Goal: Find specific page/section: Find specific page/section

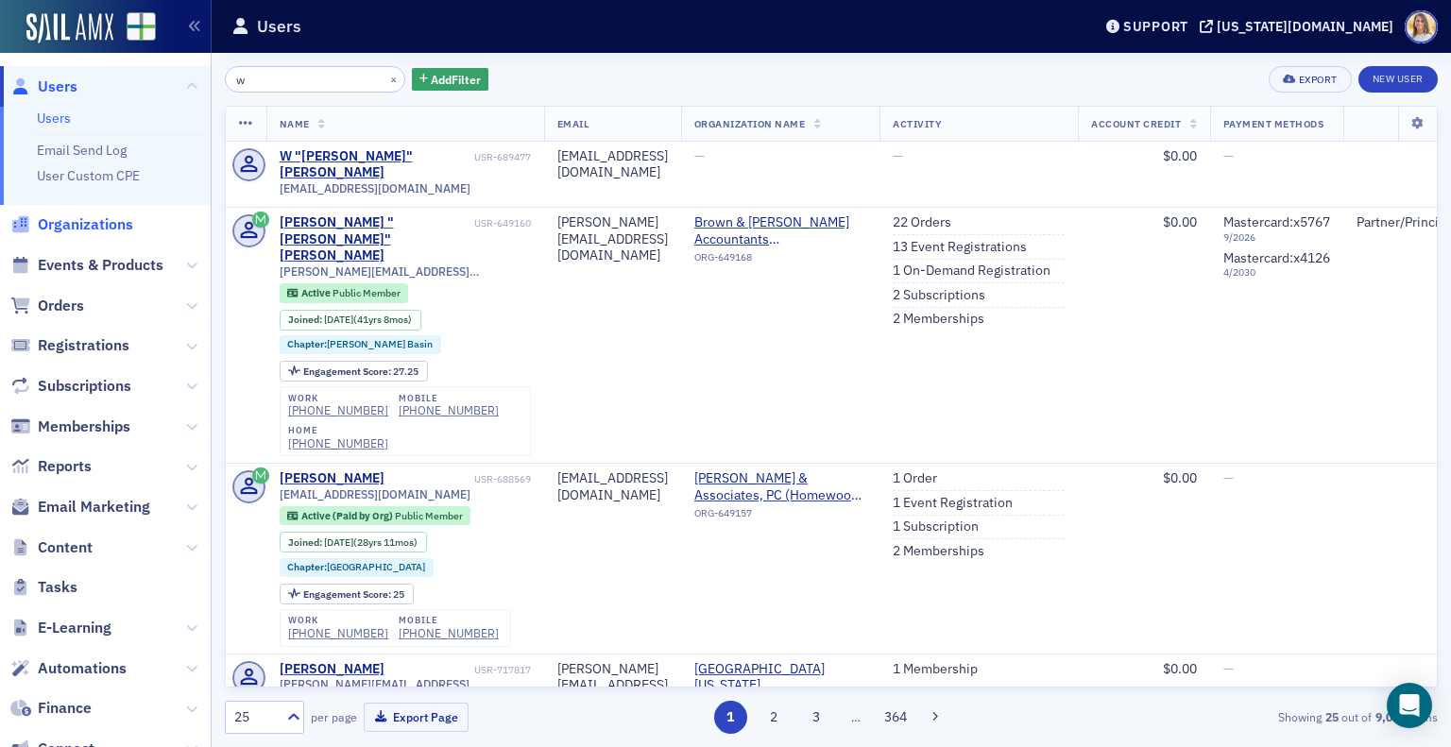
type input "w"
click at [109, 231] on span "Organizations" at bounding box center [85, 224] width 95 height 21
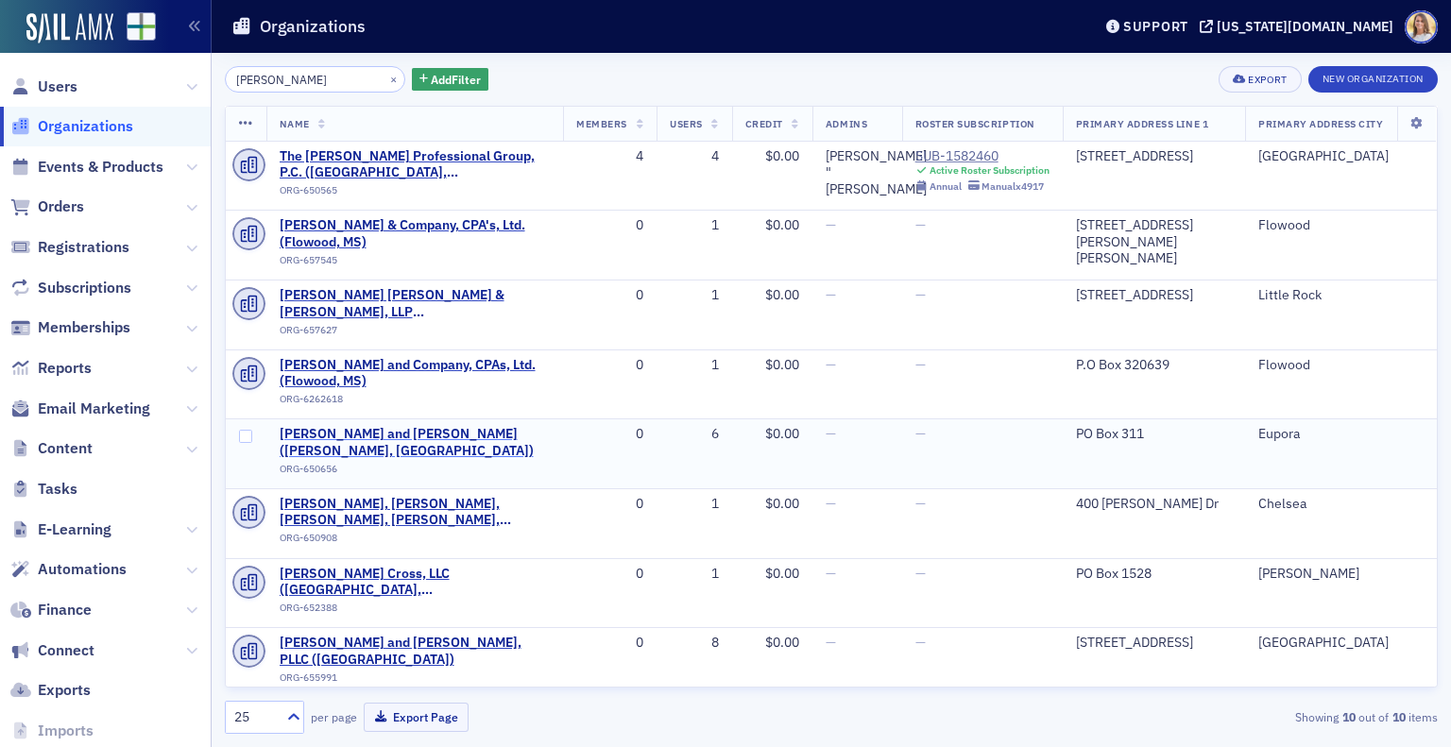
type input "[PERSON_NAME]"
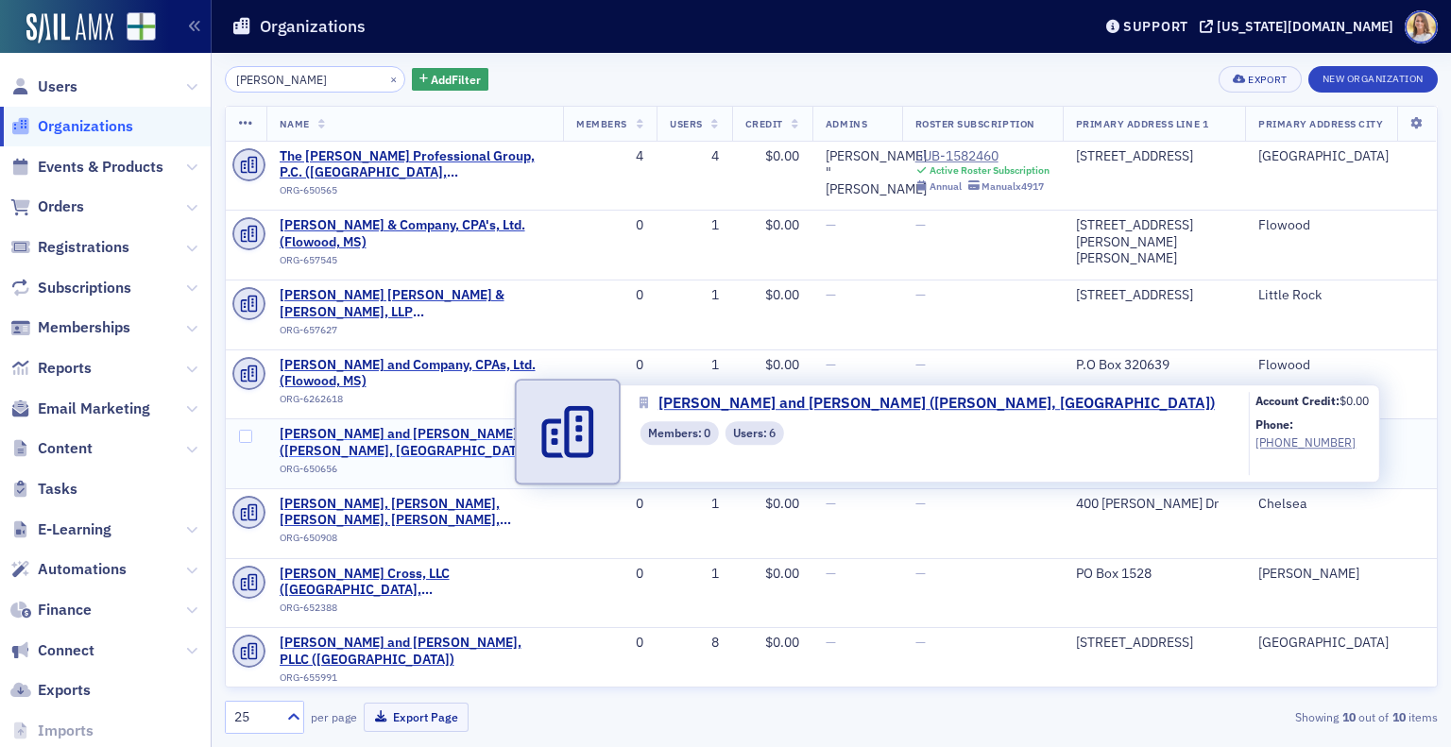
click at [425, 433] on span "[PERSON_NAME] and [PERSON_NAME] ([PERSON_NAME], [GEOGRAPHIC_DATA])" at bounding box center [415, 442] width 271 height 33
select select "US"
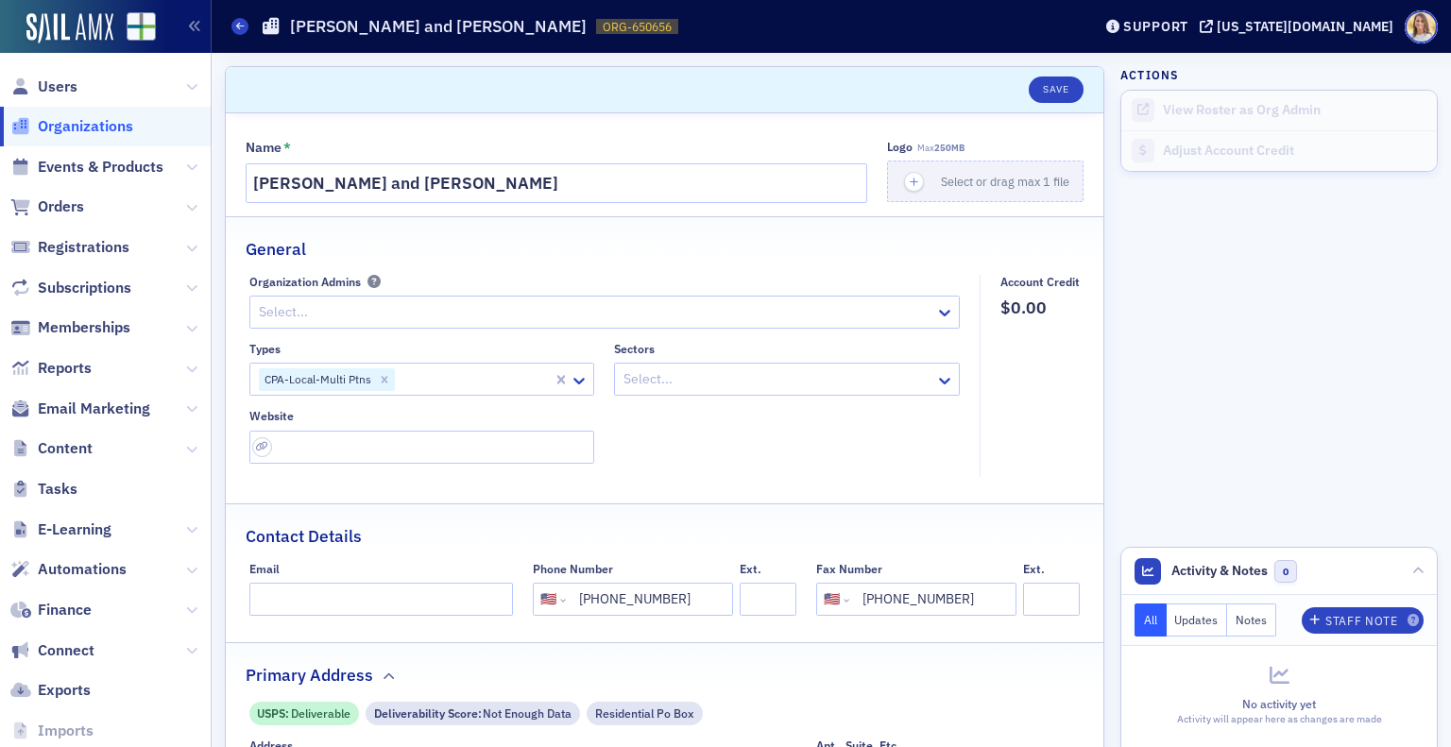
click at [120, 125] on span "Organizations" at bounding box center [85, 126] width 95 height 21
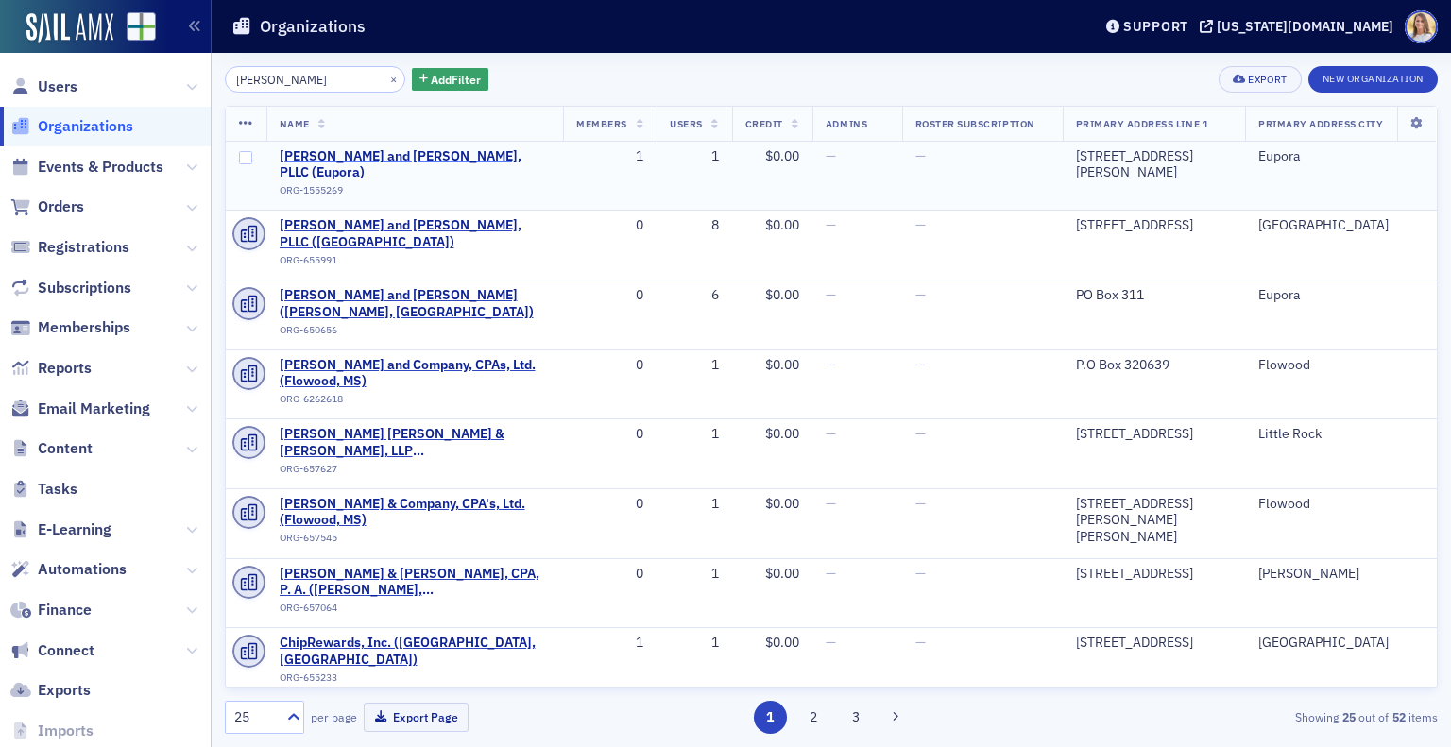
type input "[PERSON_NAME]"
click at [386, 152] on span "[PERSON_NAME] and [PERSON_NAME], PLLC (Eupora)" at bounding box center [415, 164] width 271 height 33
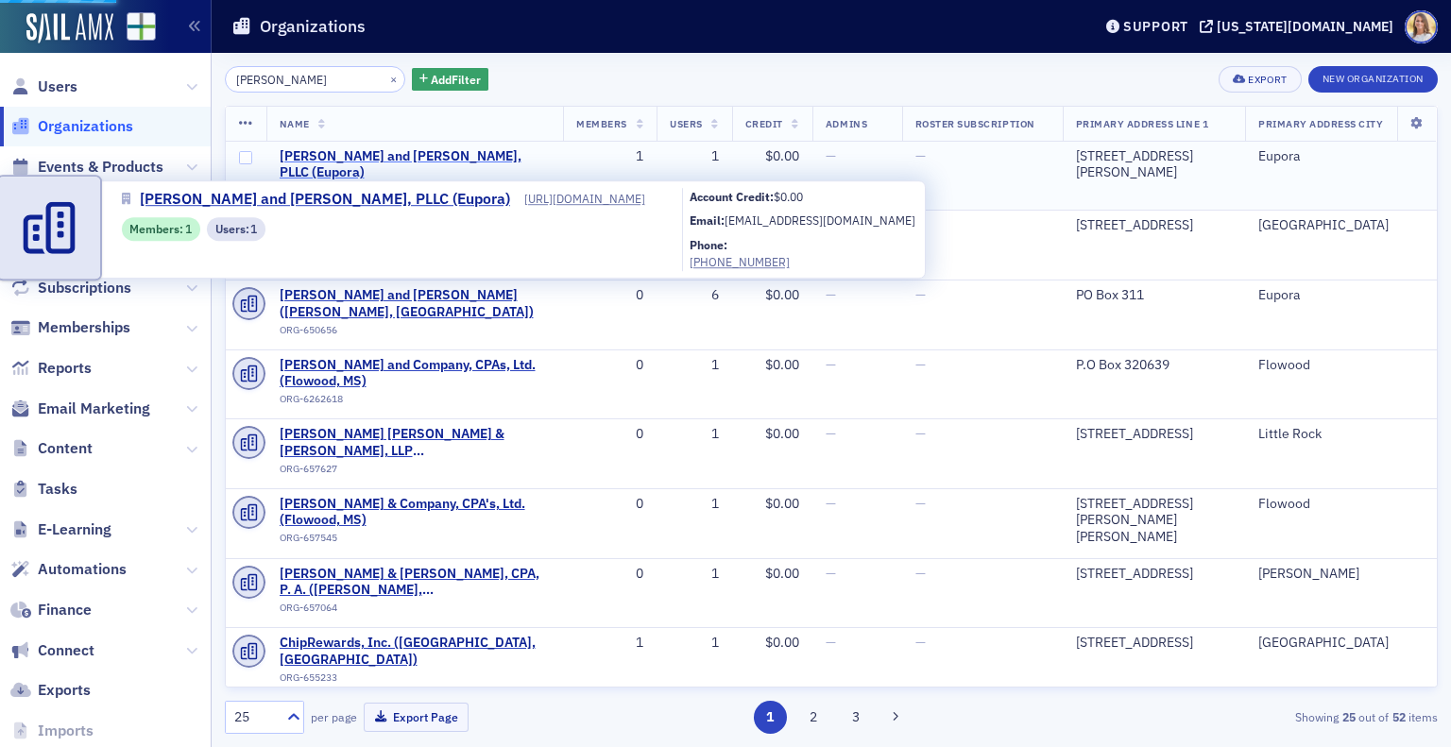
select select "US"
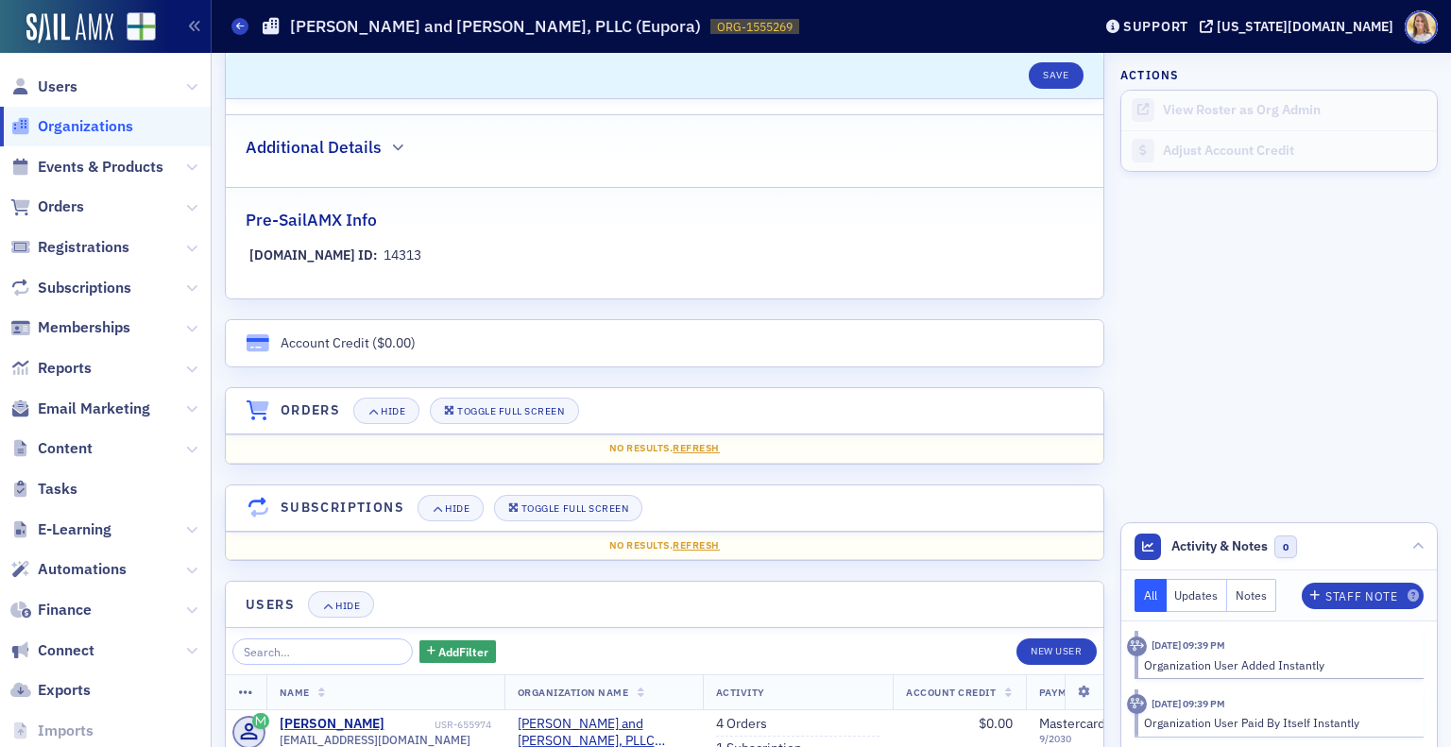
scroll to position [1184, 0]
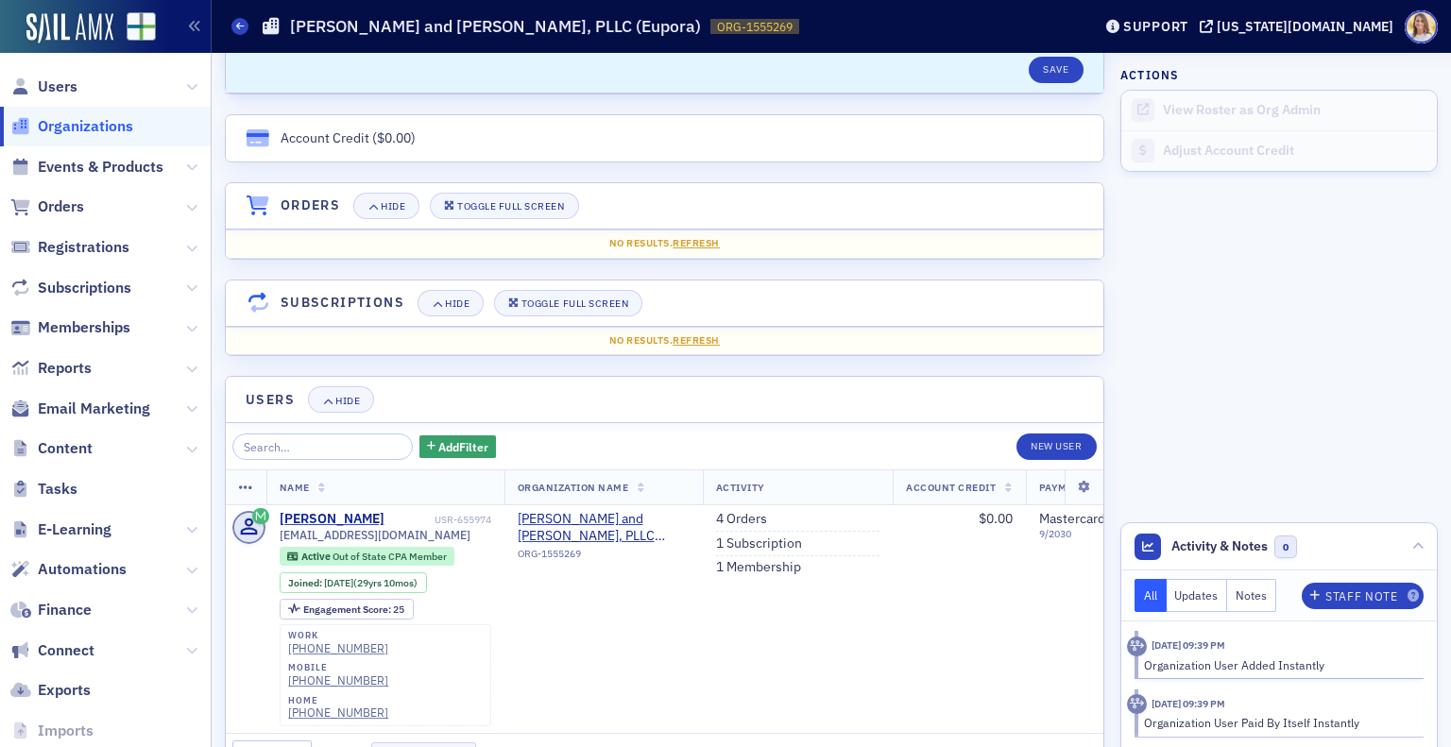
click at [57, 128] on span "Organizations" at bounding box center [85, 126] width 95 height 21
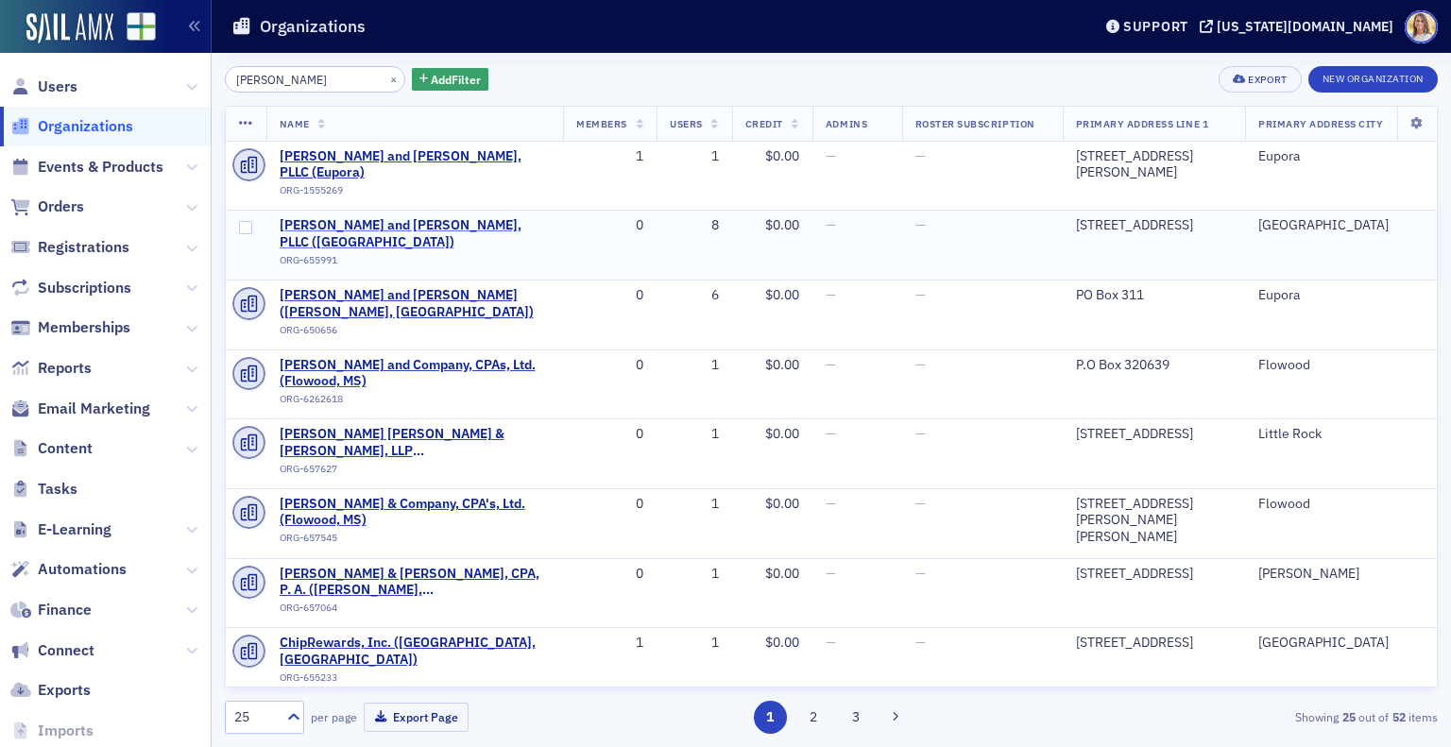
click at [446, 224] on span "[PERSON_NAME] and [PERSON_NAME], PLLC ([GEOGRAPHIC_DATA])" at bounding box center [415, 233] width 271 height 33
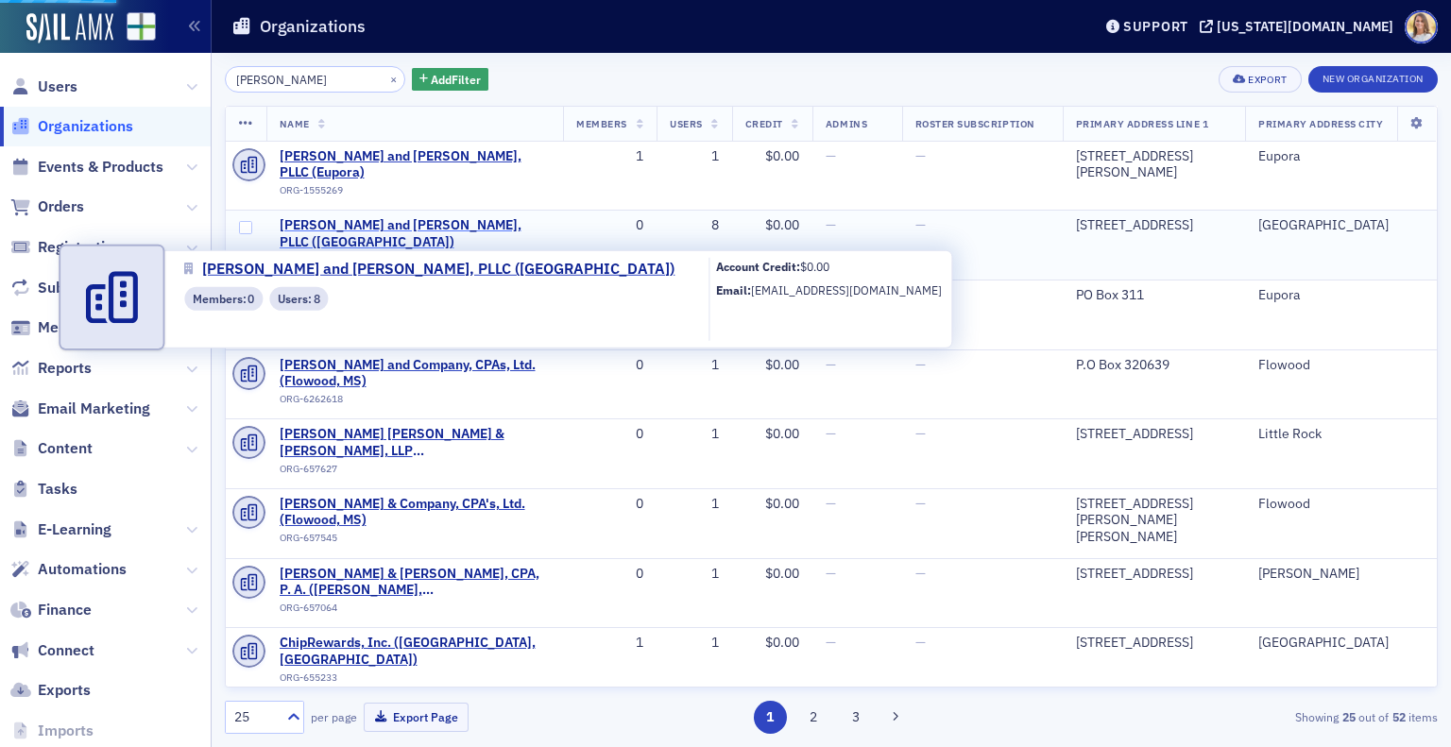
select select "US"
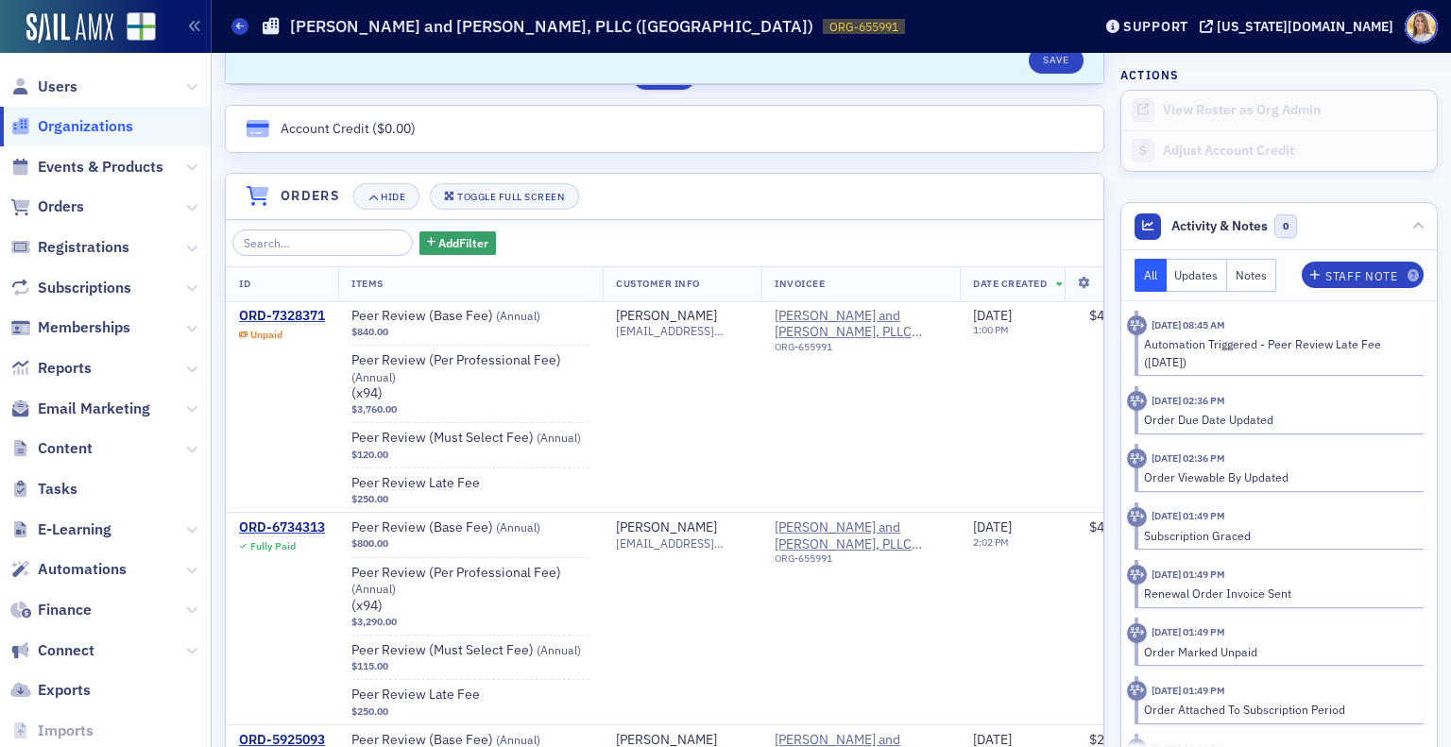
scroll to position [1207, 0]
